Goal: Transaction & Acquisition: Purchase product/service

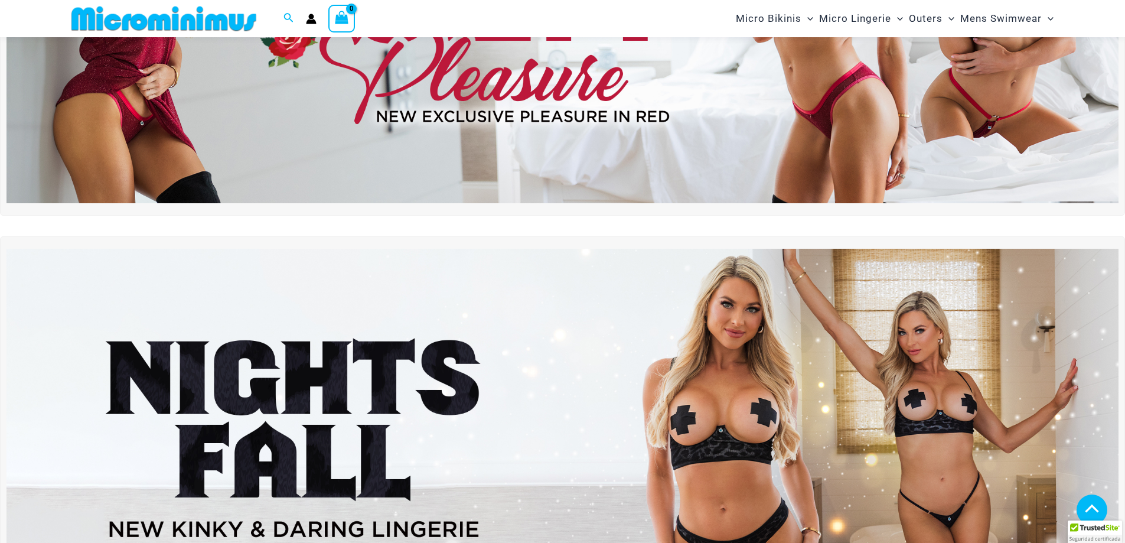
scroll to position [286, 0]
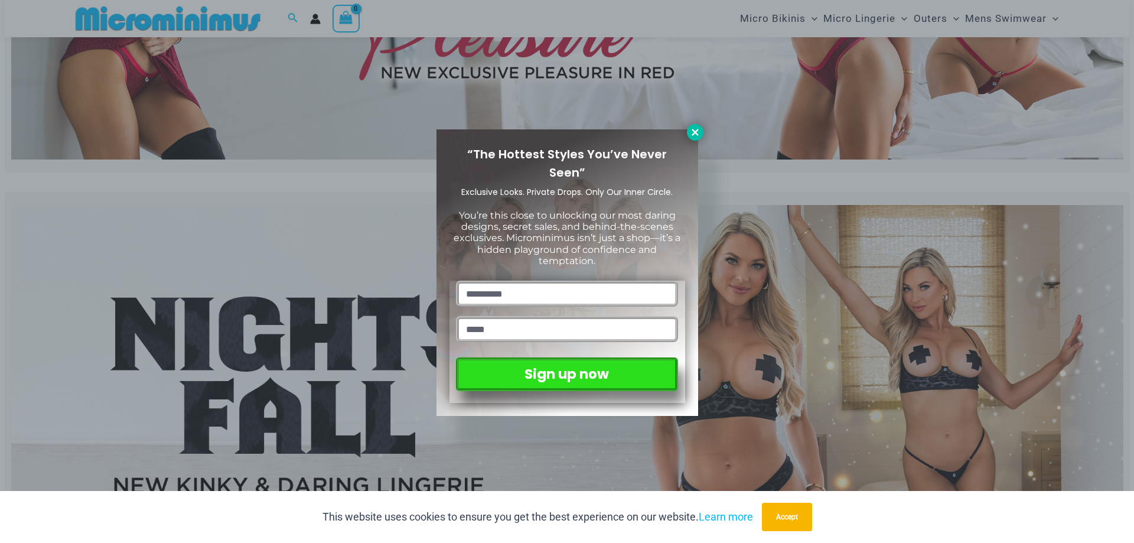
click at [696, 132] on icon at bounding box center [694, 132] width 6 height 6
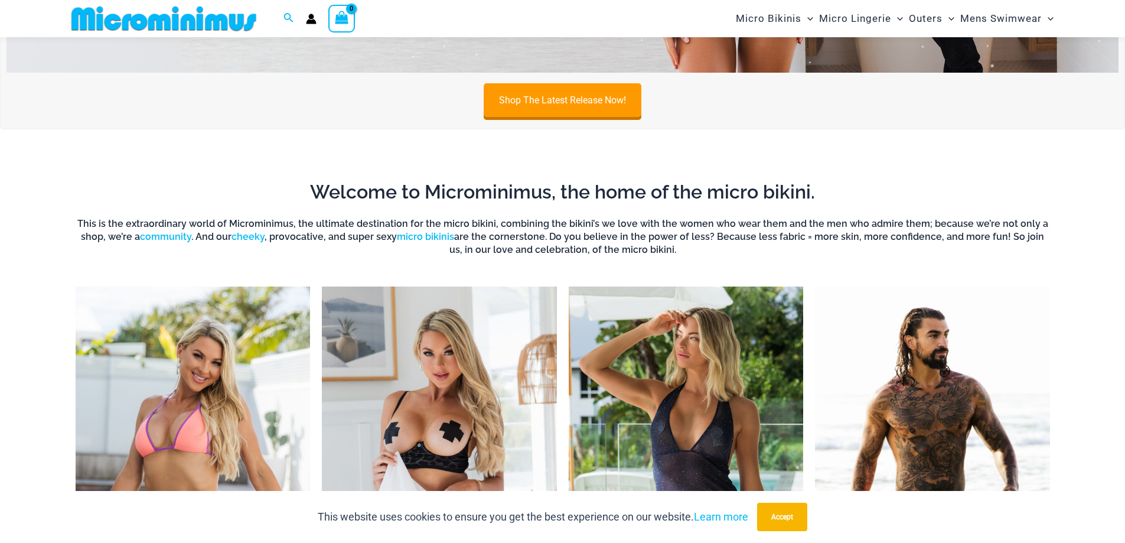
scroll to position [935, 0]
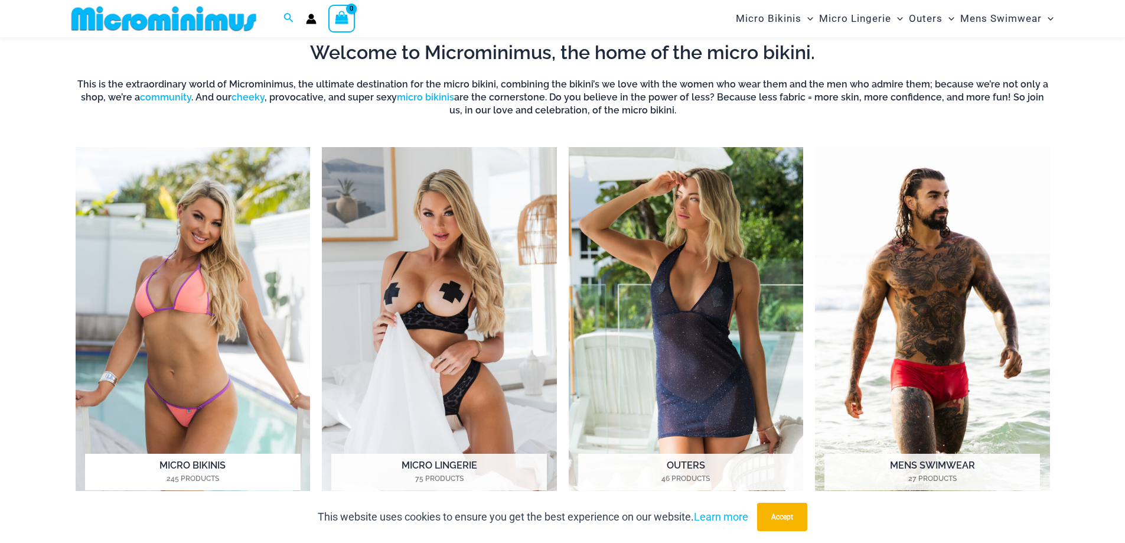
click at [211, 377] on img "Visit product category Micro Bikinis" at bounding box center [193, 327] width 235 height 361
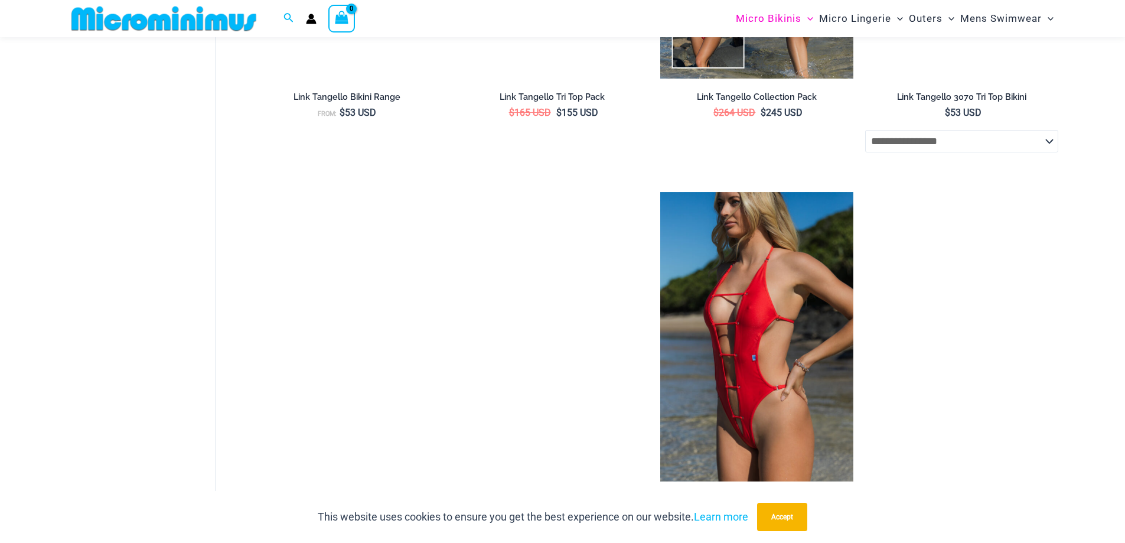
scroll to position [1417, 0]
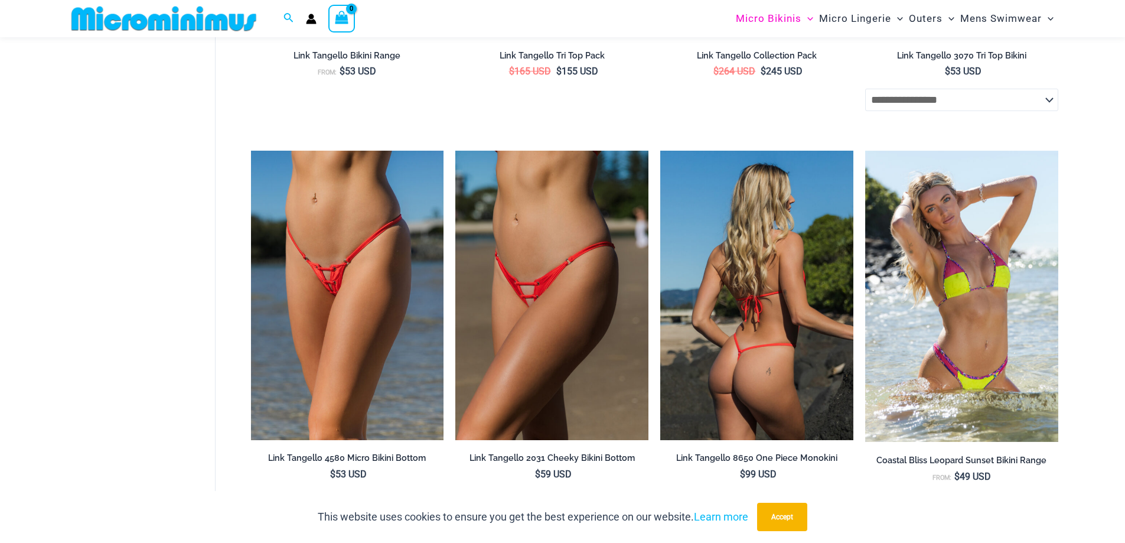
click at [726, 353] on img at bounding box center [756, 295] width 193 height 289
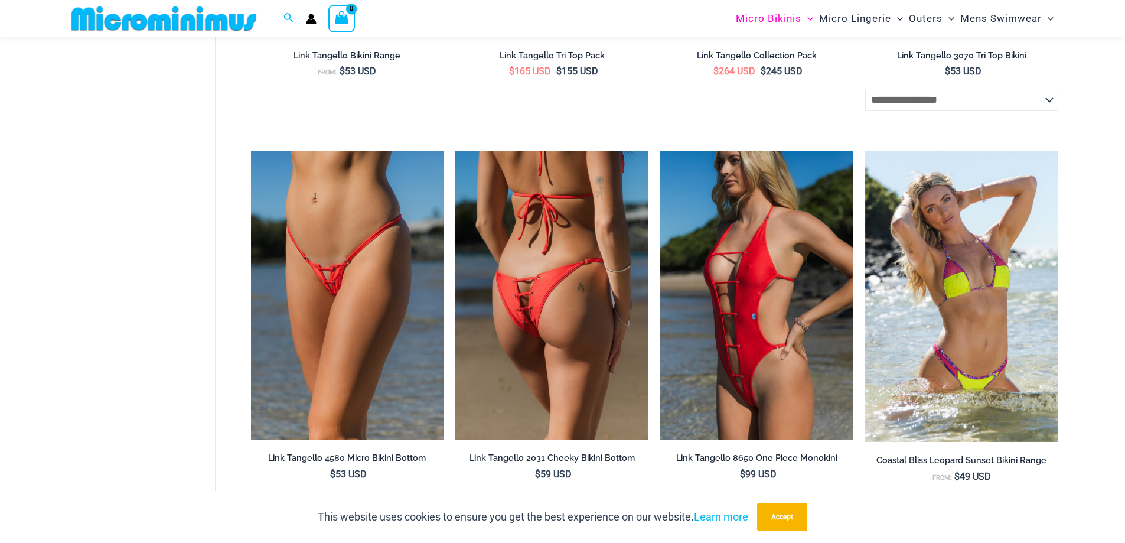
click at [514, 254] on img at bounding box center [551, 295] width 193 height 289
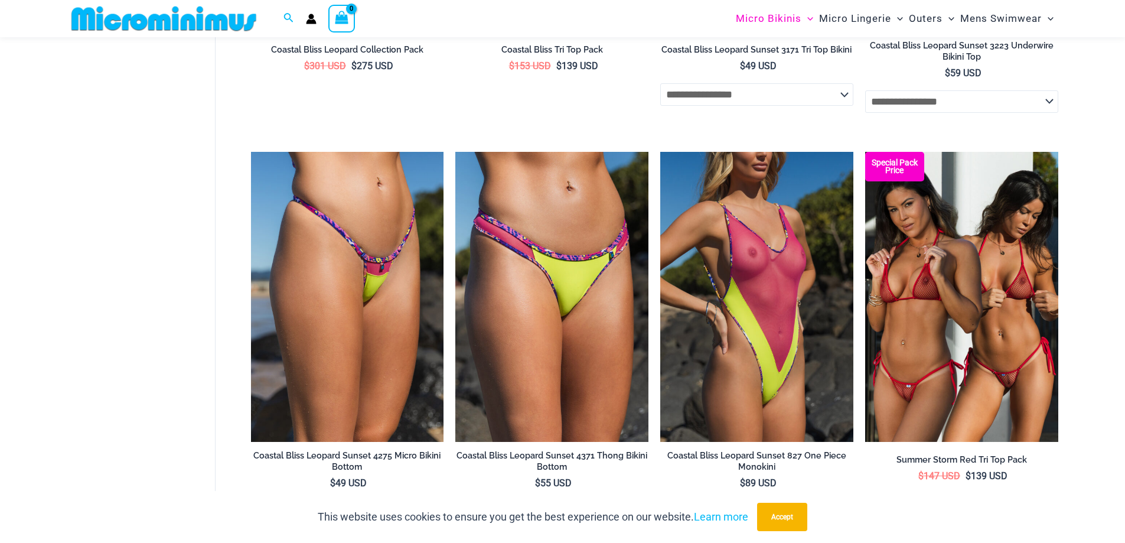
scroll to position [2244, 0]
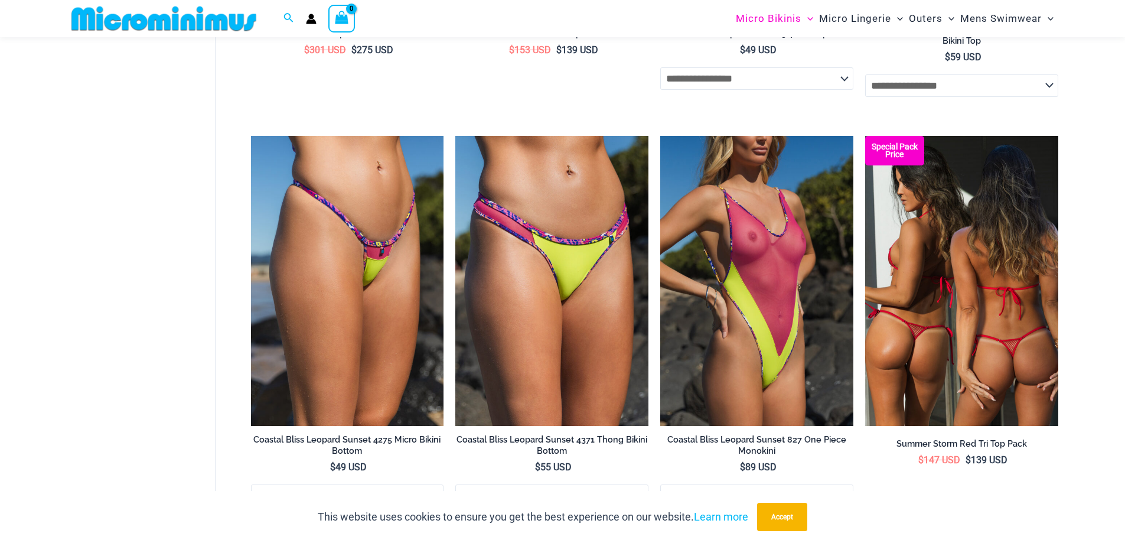
click at [947, 299] on img at bounding box center [961, 280] width 193 height 289
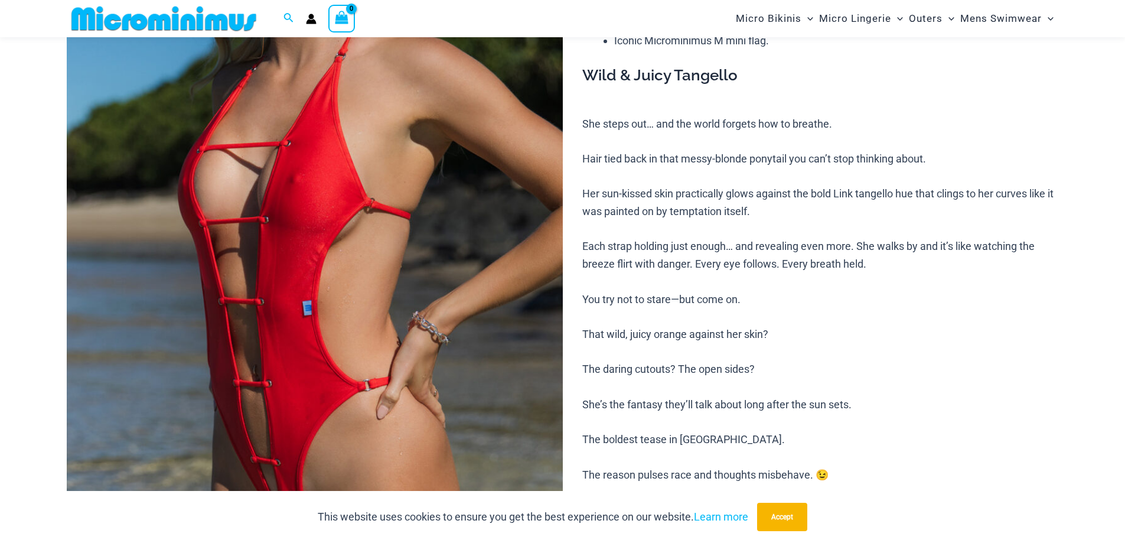
scroll to position [285, 0]
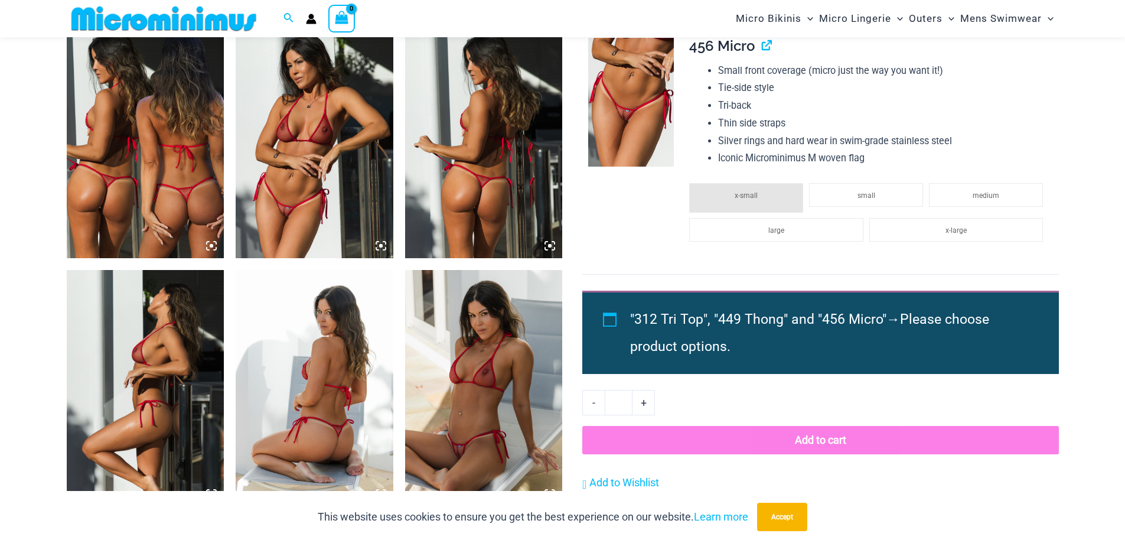
scroll to position [875, 0]
